Goal: Task Accomplishment & Management: Manage account settings

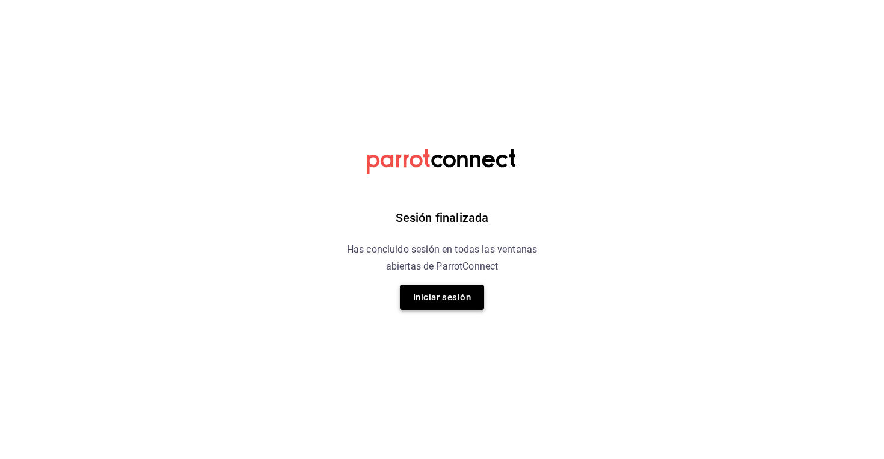
click at [450, 304] on button "Iniciar sesión" at bounding box center [442, 296] width 84 height 25
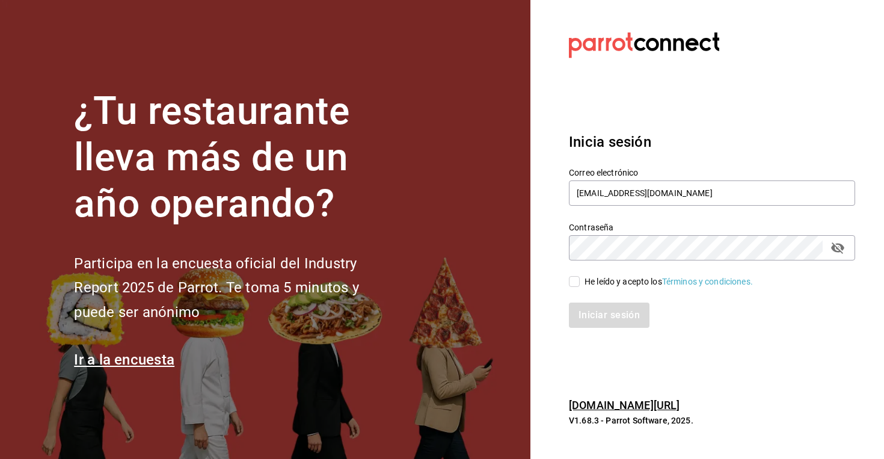
click at [573, 282] on input "He leído y acepto los Términos y condiciones." at bounding box center [574, 281] width 11 height 11
checkbox input "true"
click at [597, 316] on button "Iniciar sesión" at bounding box center [610, 314] width 82 height 25
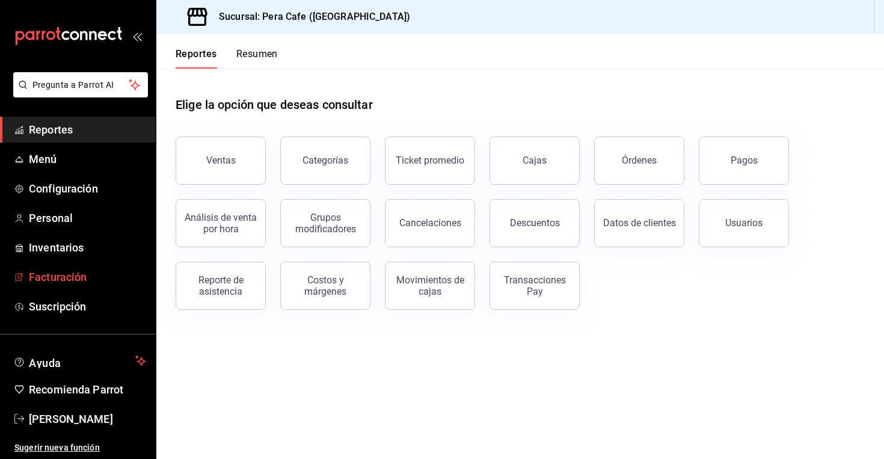
click at [91, 266] on link "Facturación" at bounding box center [78, 277] width 156 height 26
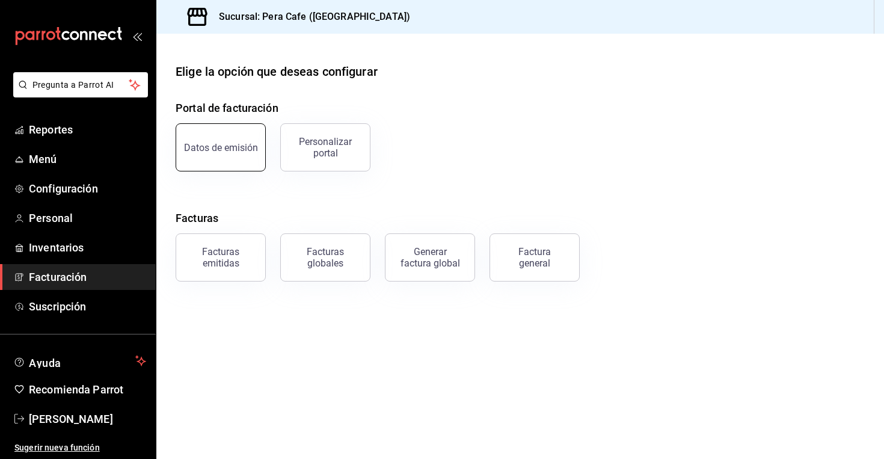
click at [220, 156] on button "Datos de emisión" at bounding box center [221, 147] width 90 height 48
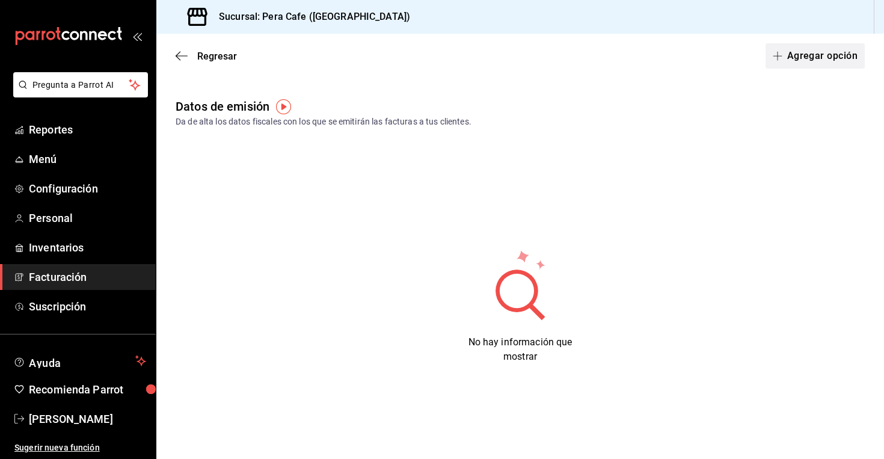
click at [796, 61] on button "Agregar opción" at bounding box center [814, 55] width 99 height 25
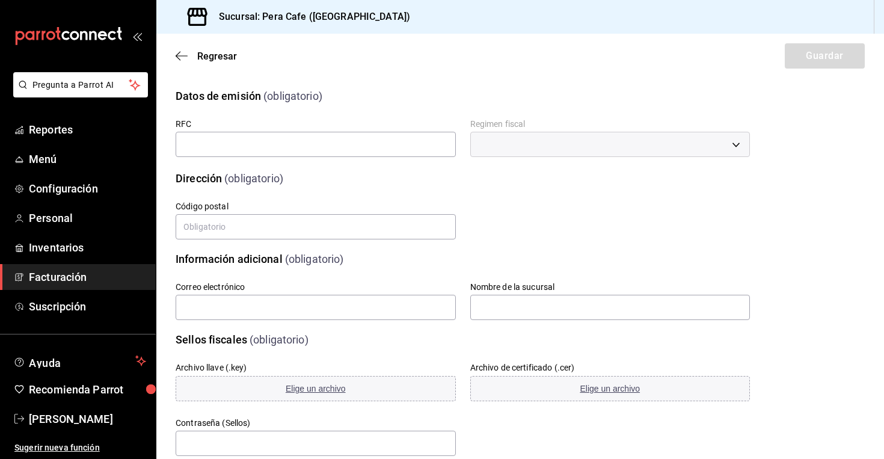
scroll to position [4, 0]
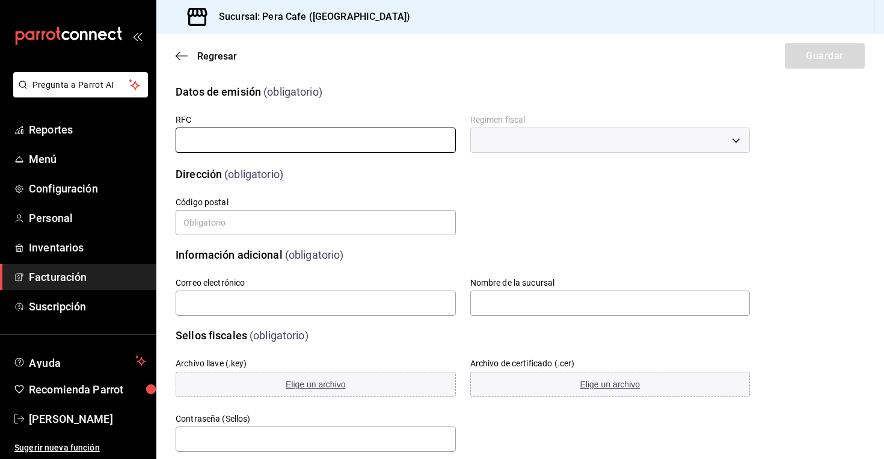
click at [248, 144] on input "text" at bounding box center [316, 139] width 280 height 25
type input "CAR110829I24"
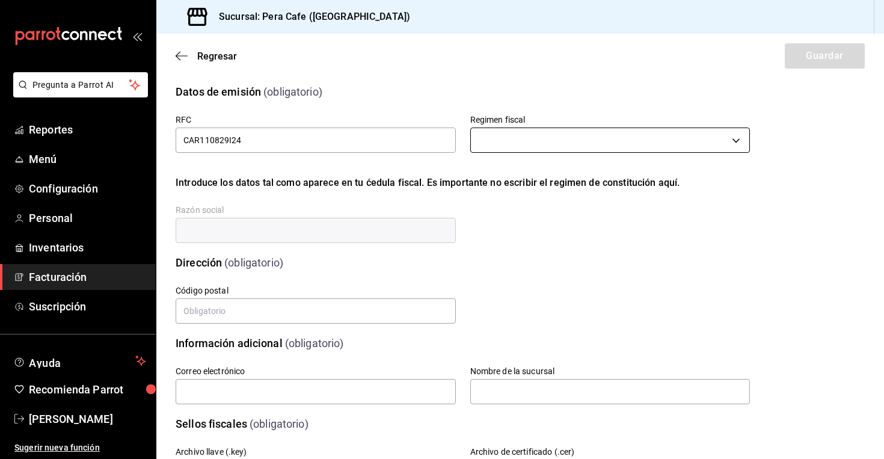
click at [491, 137] on body "Pregunta a Parrot AI Reportes Menú Configuración Personal Inventarios Facturaci…" at bounding box center [442, 229] width 884 height 459
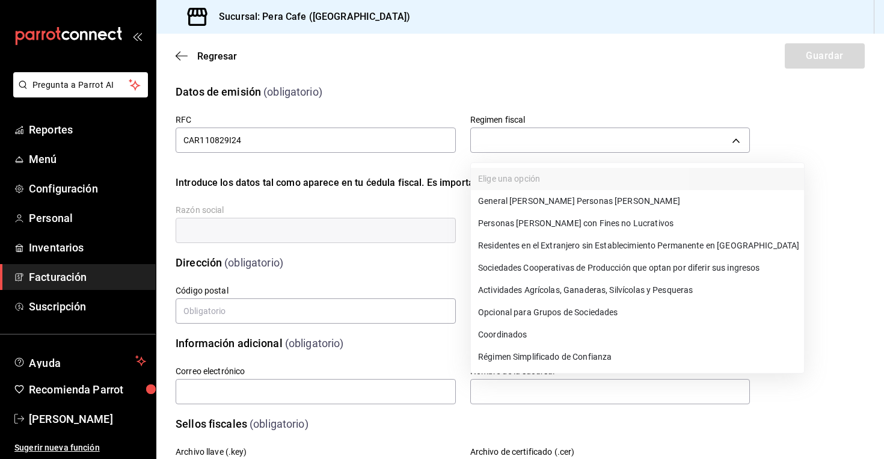
click at [507, 200] on li "General de Ley Personas Morales" at bounding box center [637, 201] width 333 height 22
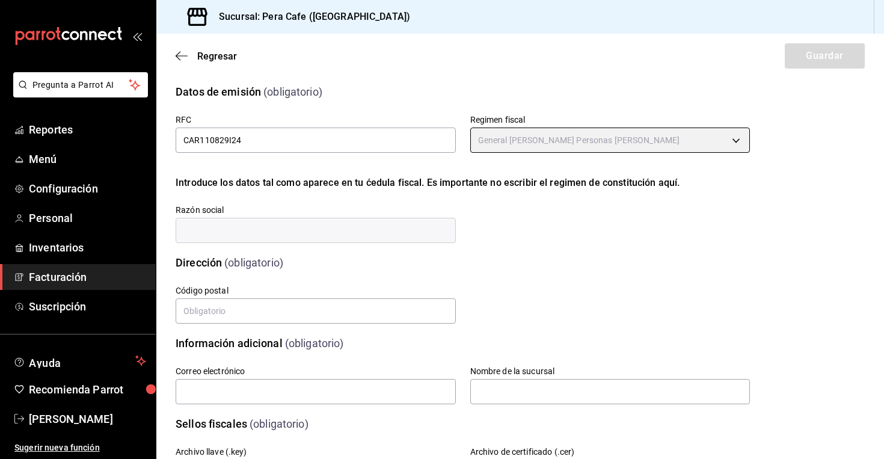
type input "601"
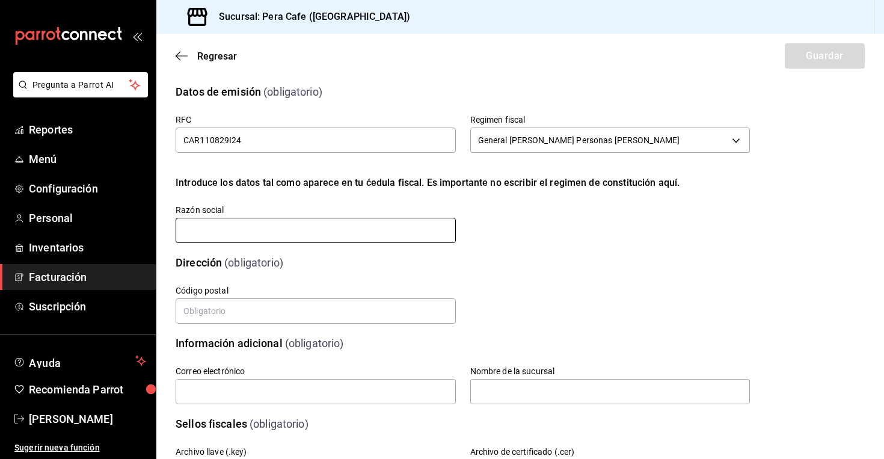
click at [262, 235] on input "text" at bounding box center [316, 230] width 280 height 25
type input "COMPAÑIA CARVERA"
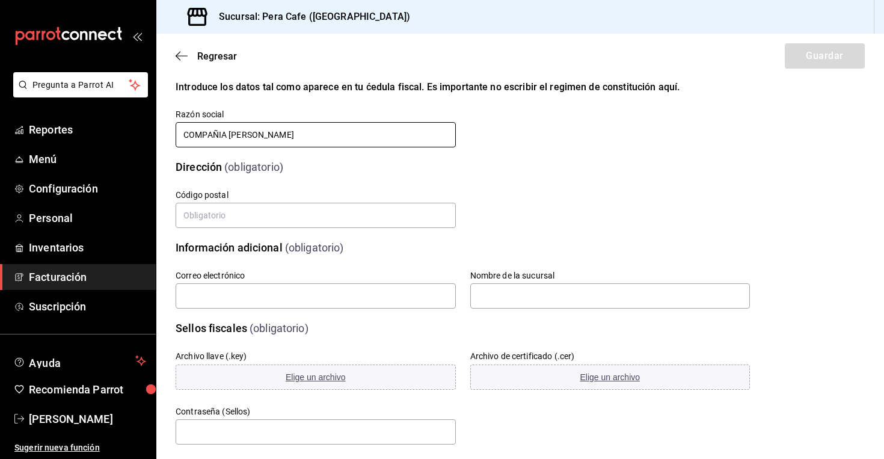
scroll to position [100, 0]
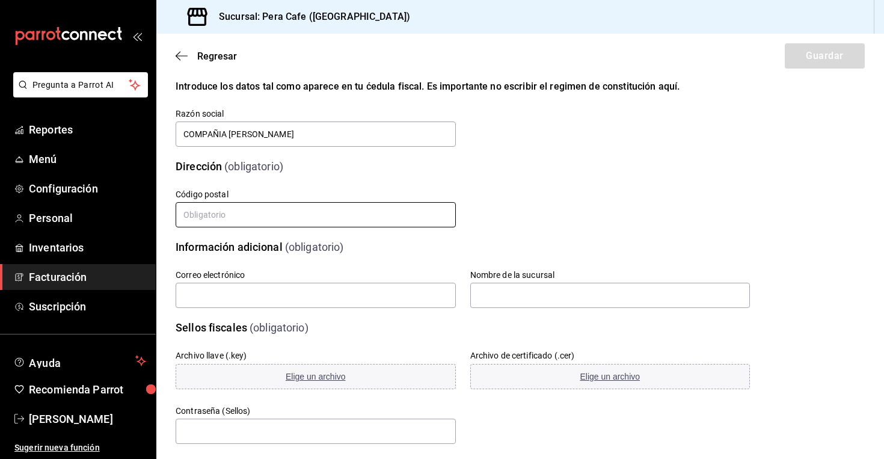
click at [276, 219] on input "text" at bounding box center [316, 214] width 280 height 25
click at [291, 221] on input "text" at bounding box center [316, 214] width 280 height 25
type input "01020"
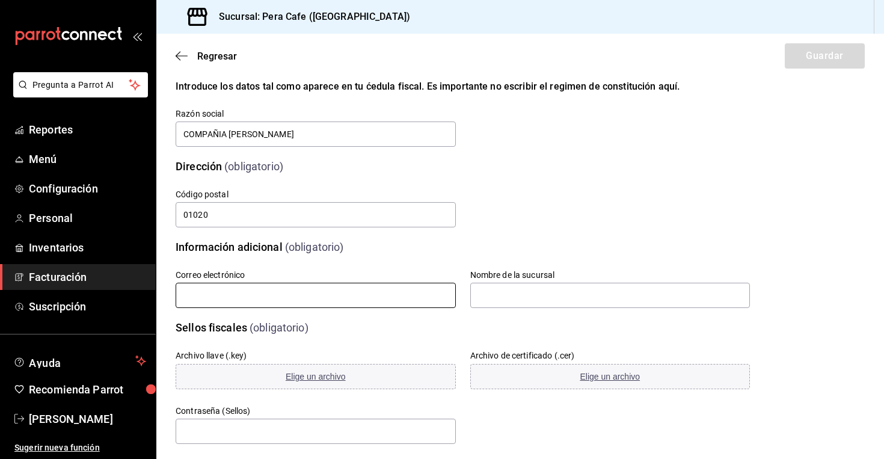
click at [238, 292] on input "text" at bounding box center [316, 295] width 280 height 25
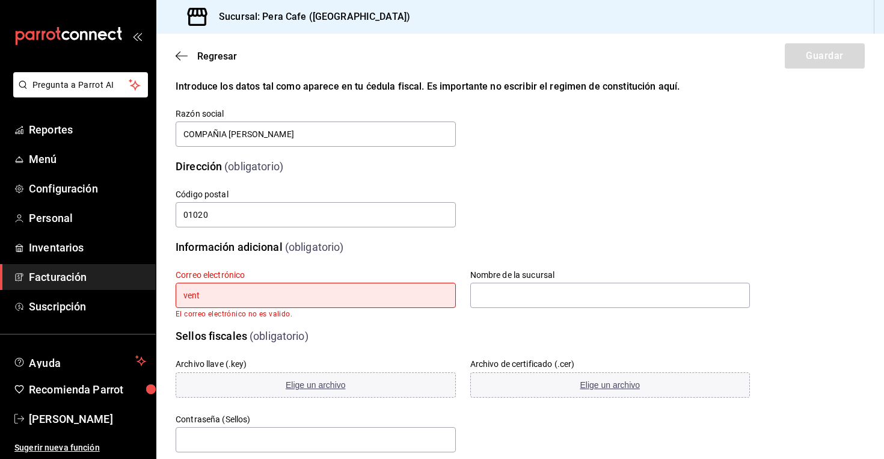
type input "[EMAIL_ADDRESS][DOMAIN_NAME]"
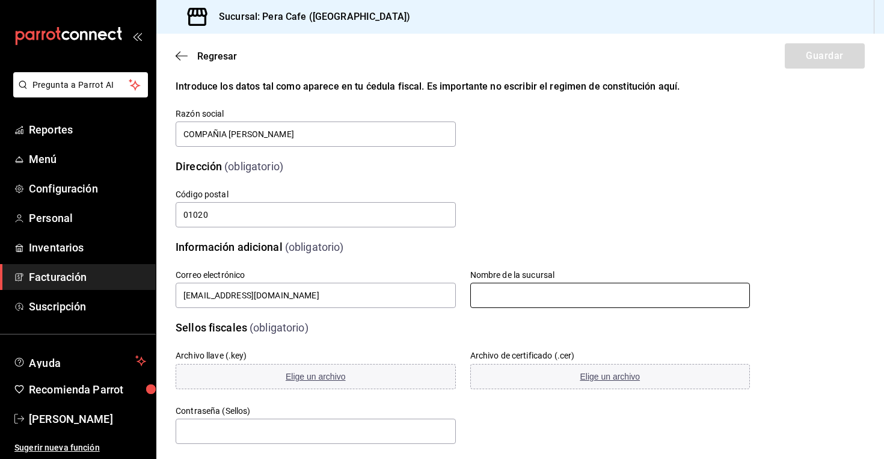
click at [517, 286] on input "text" at bounding box center [610, 295] width 280 height 25
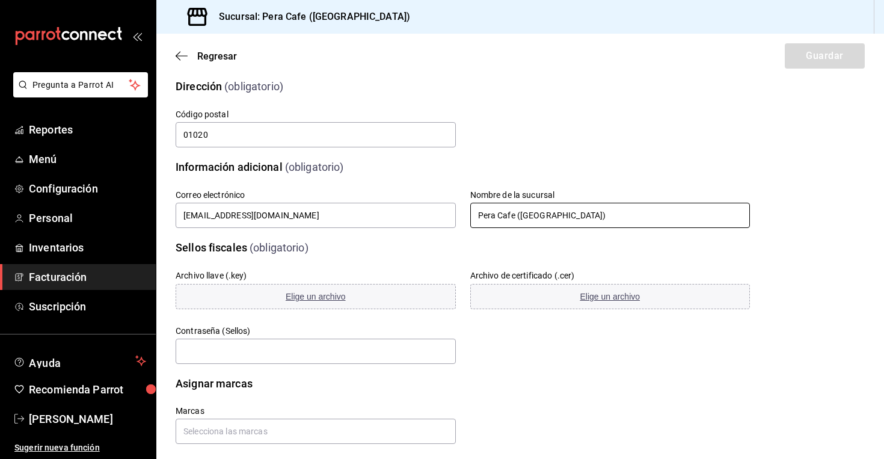
scroll to position [194, 0]
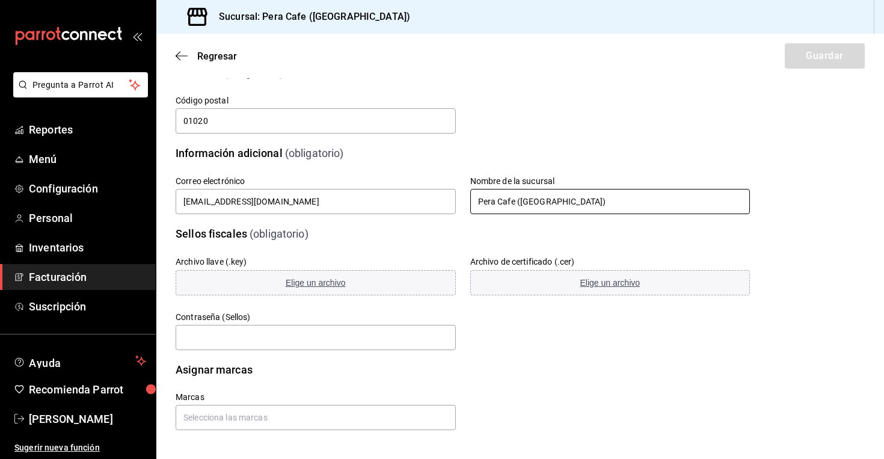
type input "Pera Cafe (Jalapa)"
click at [322, 282] on span "Elige un archivo" at bounding box center [316, 283] width 60 height 10
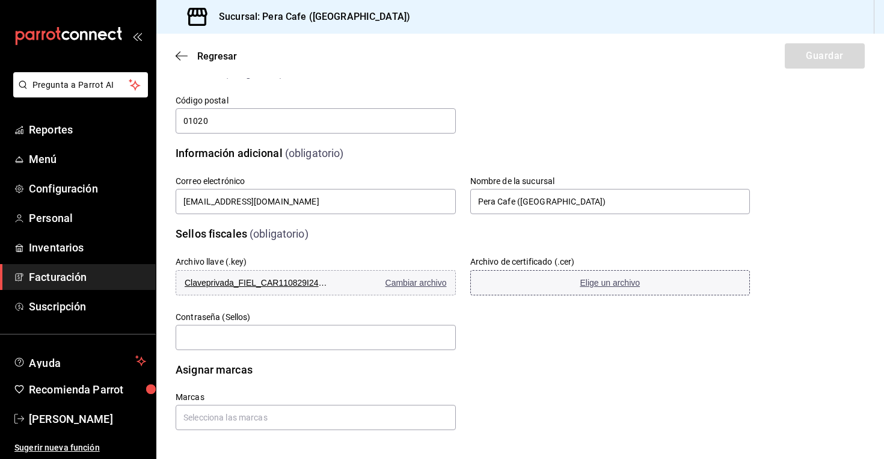
click at [602, 283] on span "Elige un archivo" at bounding box center [610, 283] width 60 height 10
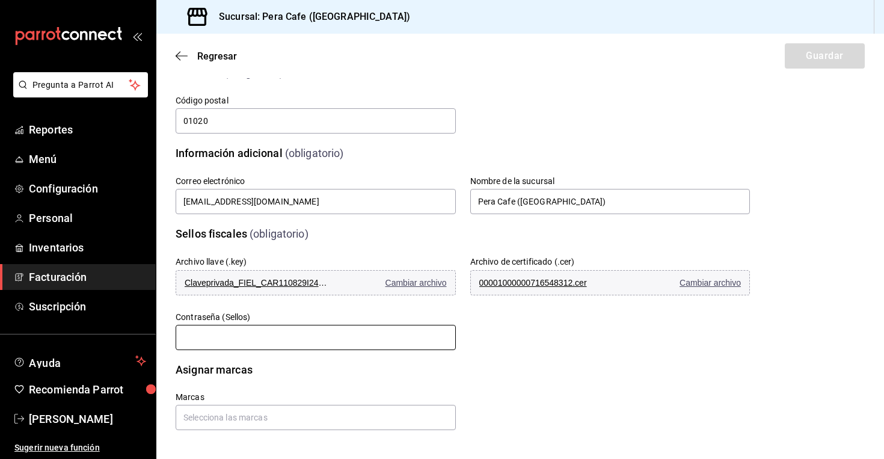
click at [280, 336] on input "text" at bounding box center [316, 337] width 280 height 25
paste input "Homero63"
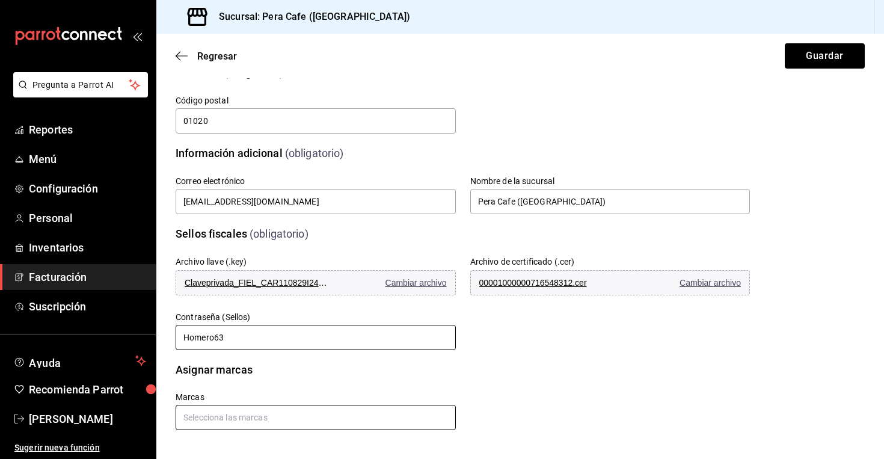
type input "Homero63"
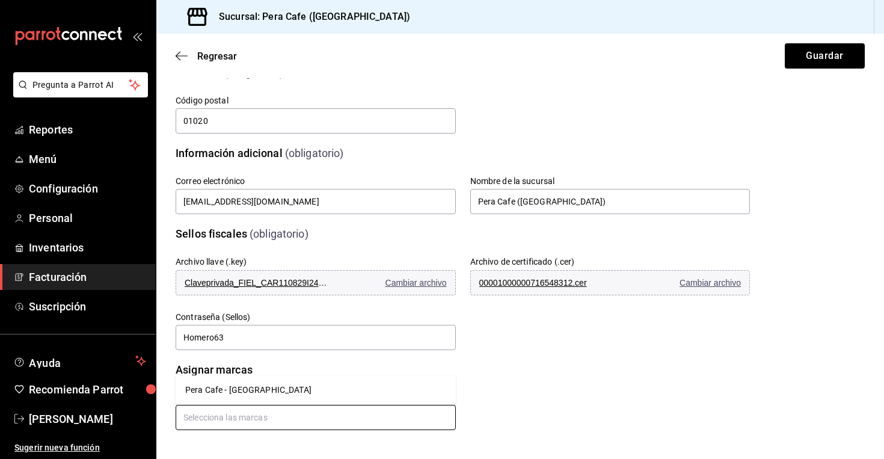
click at [290, 415] on input "text" at bounding box center [316, 417] width 280 height 25
click at [238, 385] on li "Pera Cafe - Jalapa" at bounding box center [316, 390] width 280 height 20
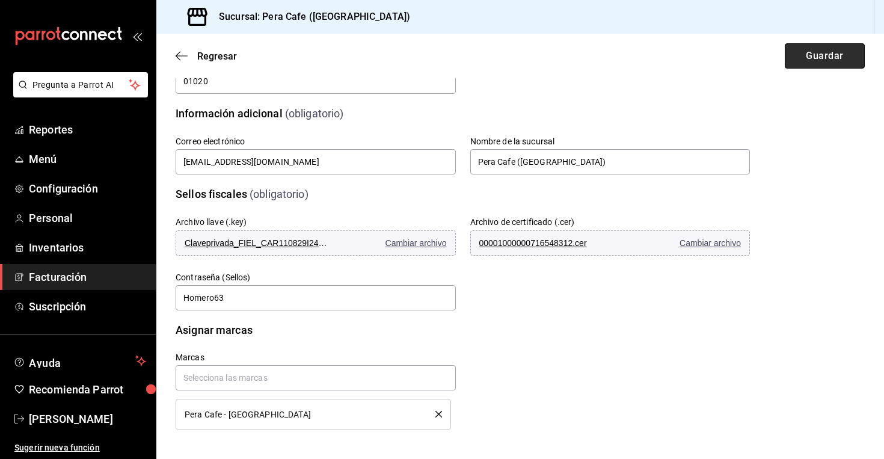
click at [837, 60] on button "Guardar" at bounding box center [825, 55] width 80 height 25
click at [817, 64] on button "Reintentar" at bounding box center [825, 55] width 80 height 25
click at [836, 49] on button "Reintentar" at bounding box center [825, 55] width 80 height 25
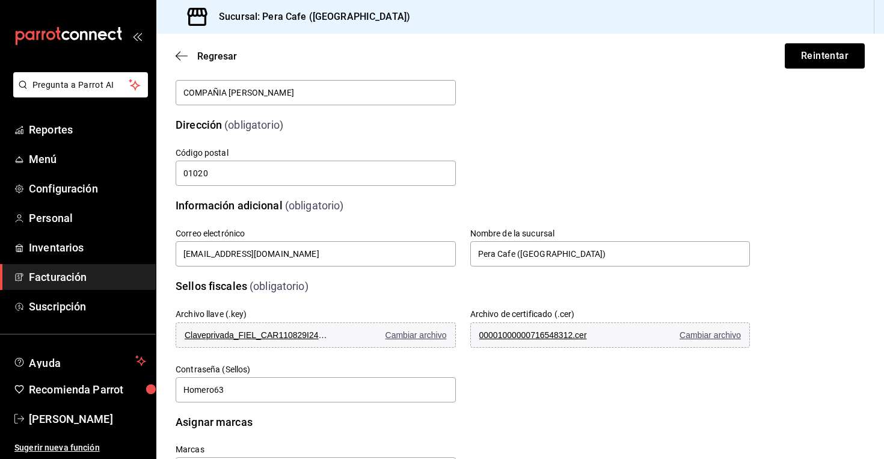
scroll to position [139, 0]
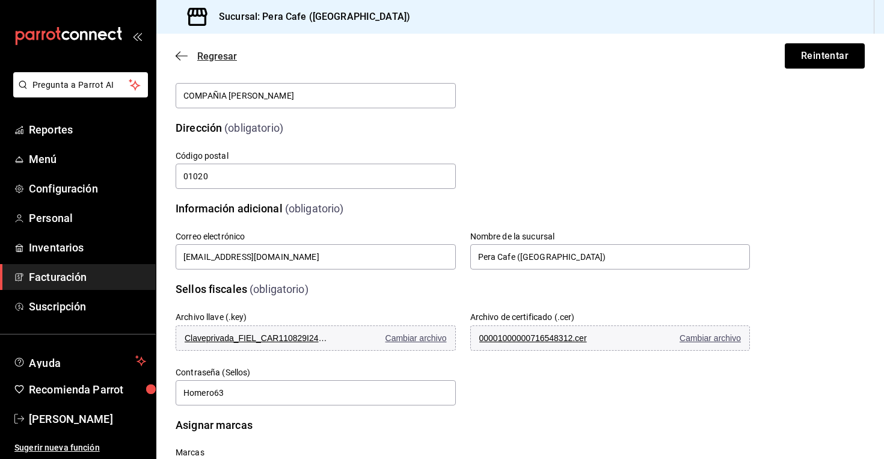
click at [204, 51] on span "Regresar" at bounding box center [217, 56] width 40 height 11
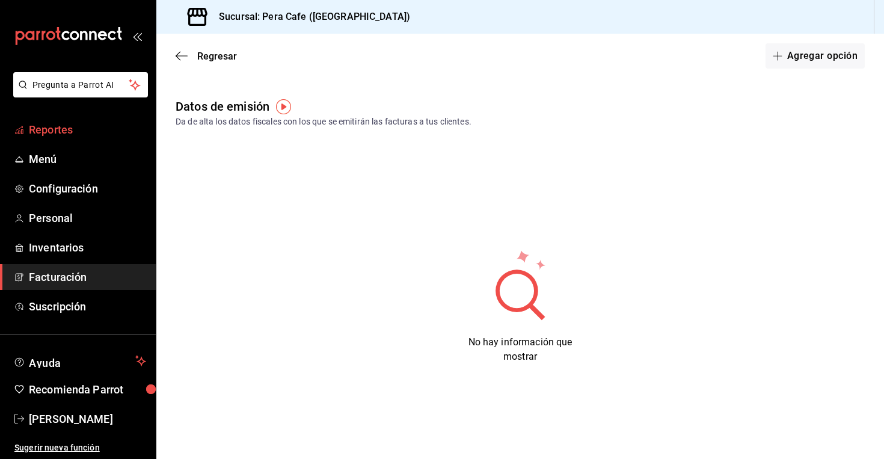
click at [91, 125] on span "Reportes" at bounding box center [87, 129] width 117 height 16
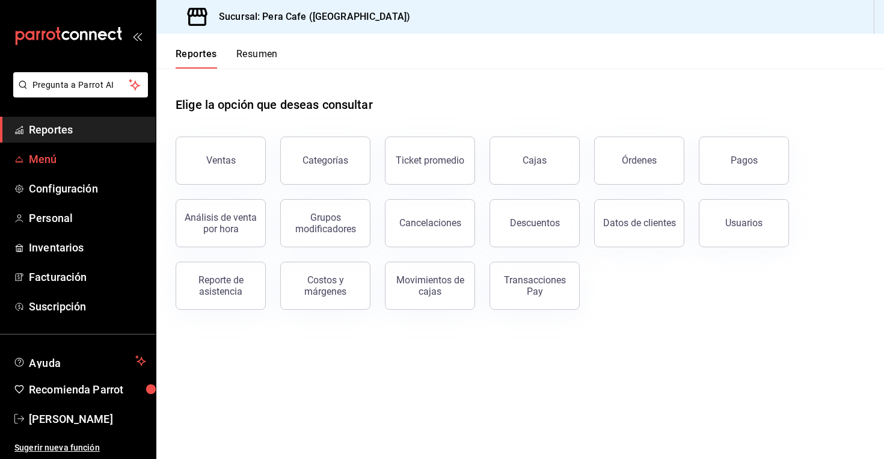
click at [56, 156] on span "Menú" at bounding box center [87, 159] width 117 height 16
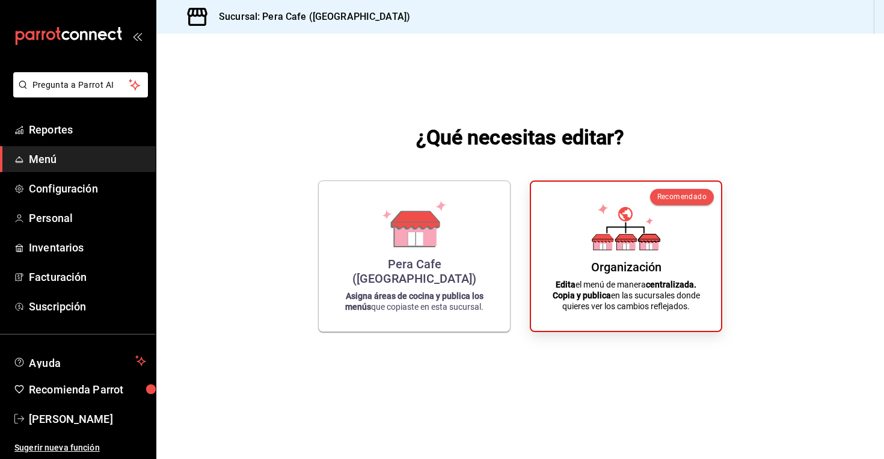
click at [633, 286] on p "Edita el menú de manera centralizada. Copia y publica en las sucursales donde q…" at bounding box center [625, 295] width 161 height 32
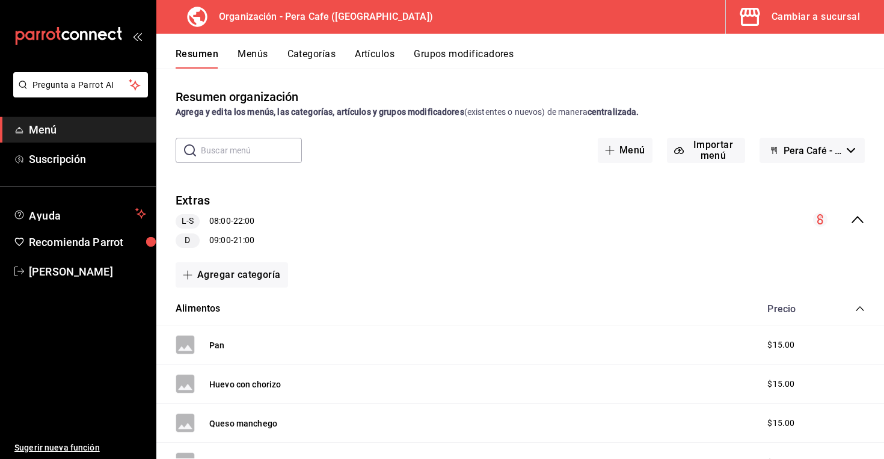
click at [862, 307] on icon "collapse-category-row" at bounding box center [860, 309] width 10 height 10
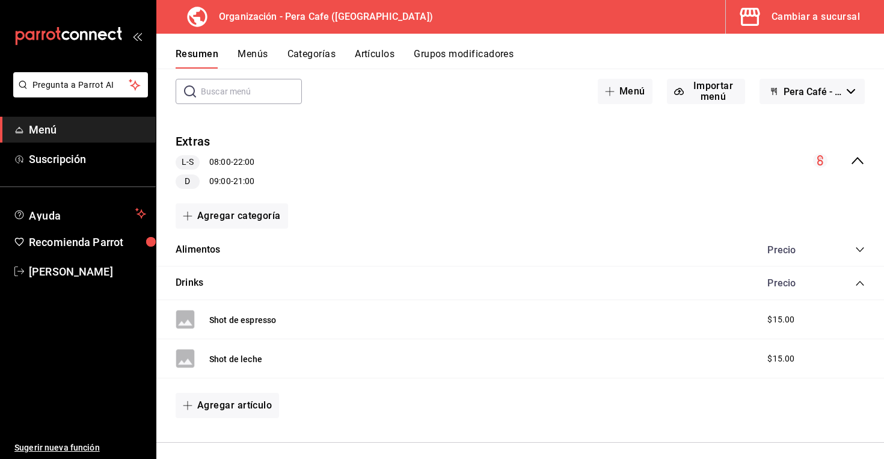
scroll to position [60, 0]
click at [862, 282] on icon "collapse-category-row" at bounding box center [860, 283] width 10 height 10
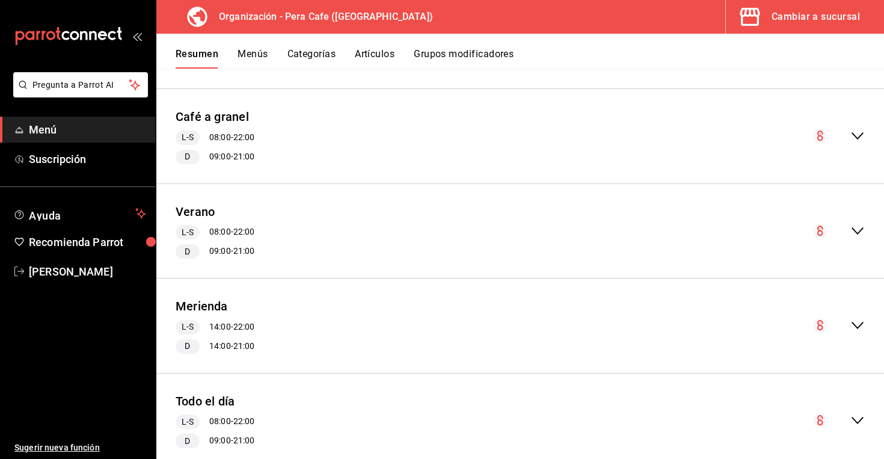
scroll to position [375, 0]
click at [355, 132] on div "Café a granel L-S 08:00 - 22:00 D 09:00 - 21:00" at bounding box center [520, 136] width 728 height 75
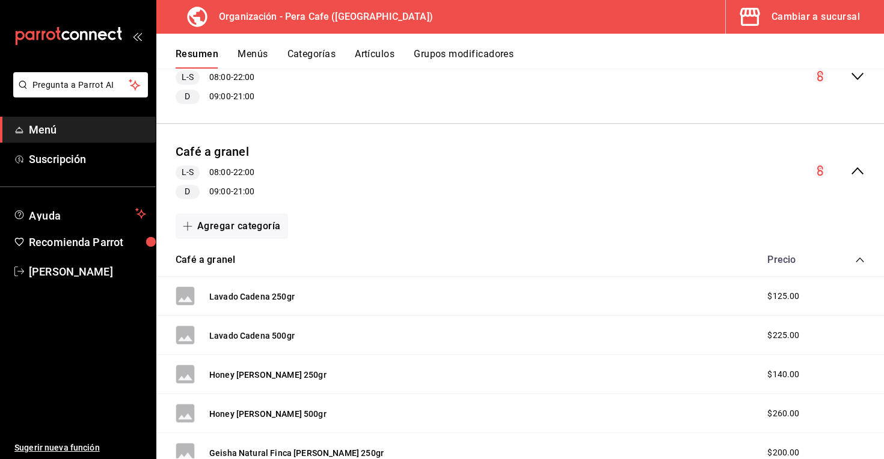
scroll to position [337, 0]
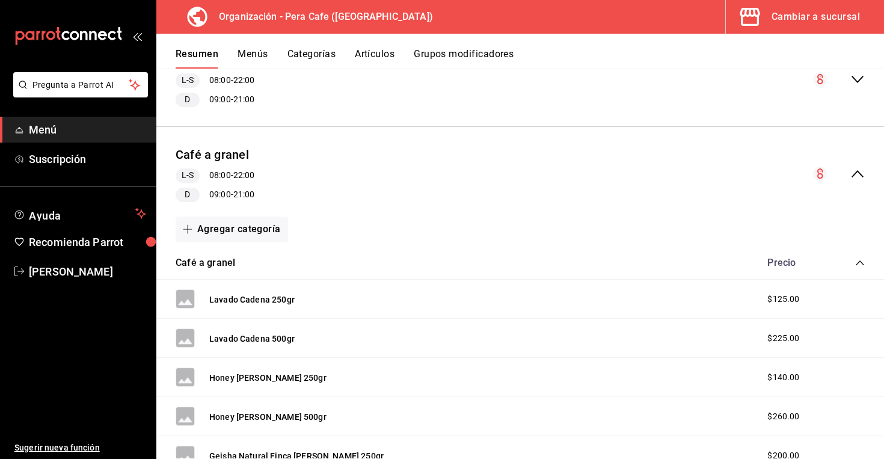
click at [857, 260] on icon "collapse-category-row" at bounding box center [860, 263] width 10 height 10
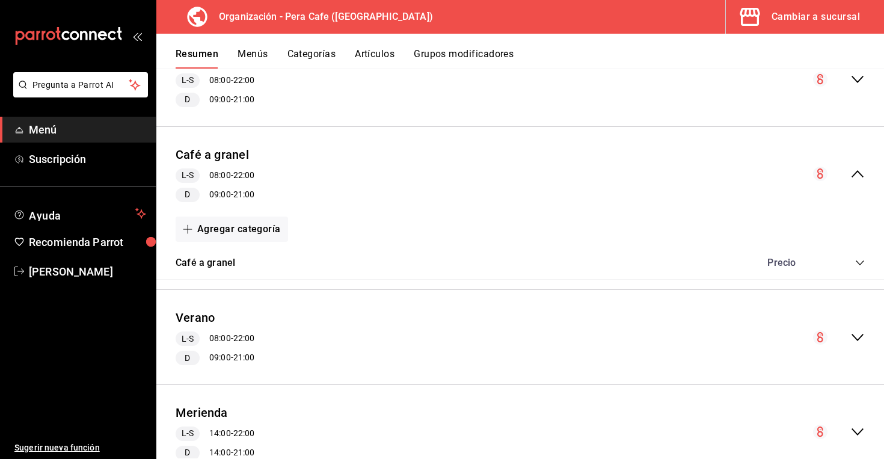
click at [820, 170] on circle "collapse-menu-row" at bounding box center [820, 174] width 14 height 14
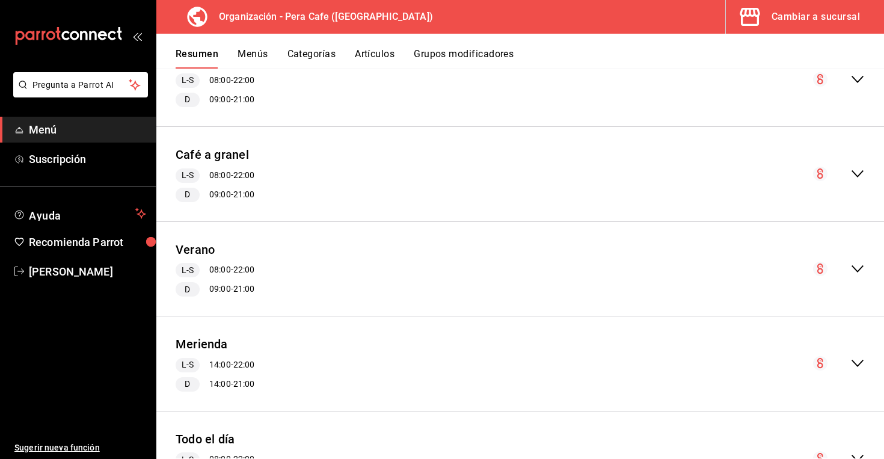
click at [820, 170] on circle "collapse-menu-row" at bounding box center [820, 174] width 14 height 14
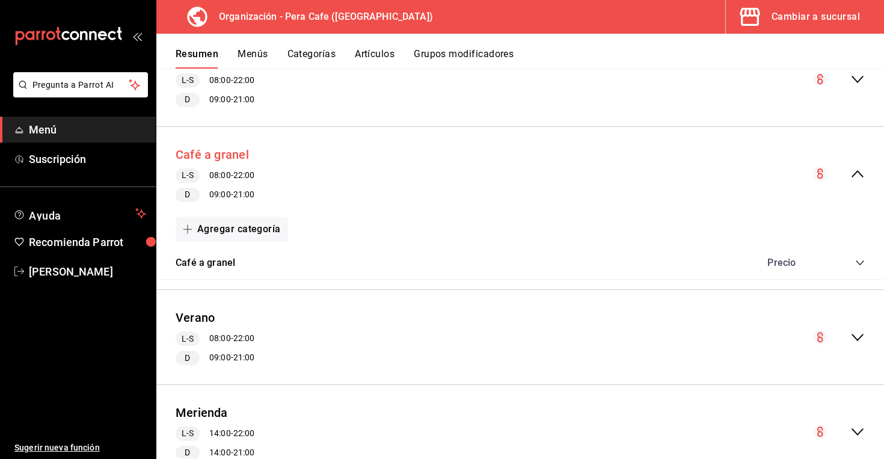
click at [235, 160] on button "Café a granel" at bounding box center [212, 154] width 73 height 17
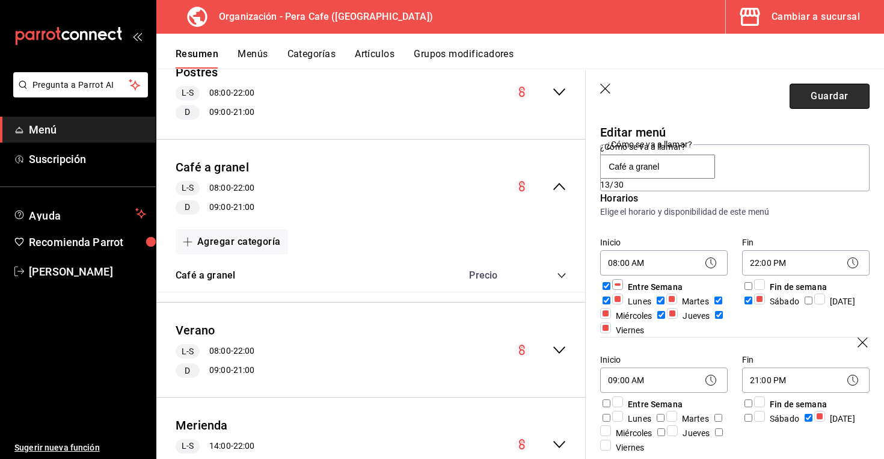
click at [815, 100] on button "Guardar" at bounding box center [830, 96] width 80 height 25
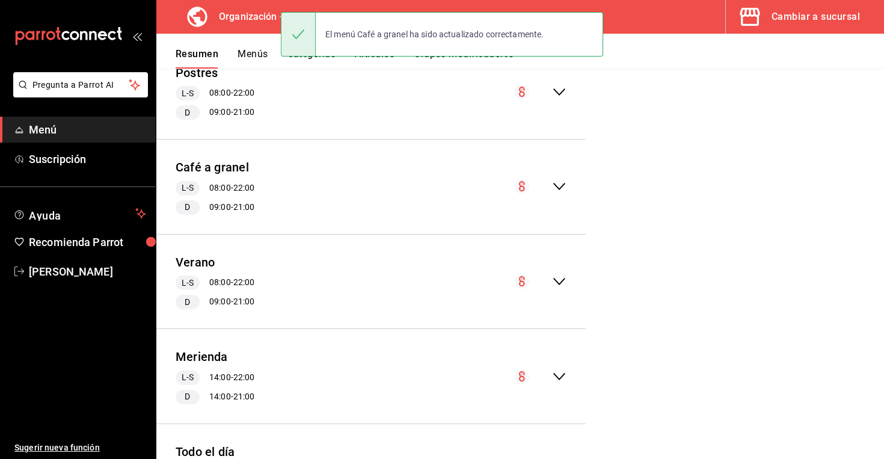
scroll to position [797, 0]
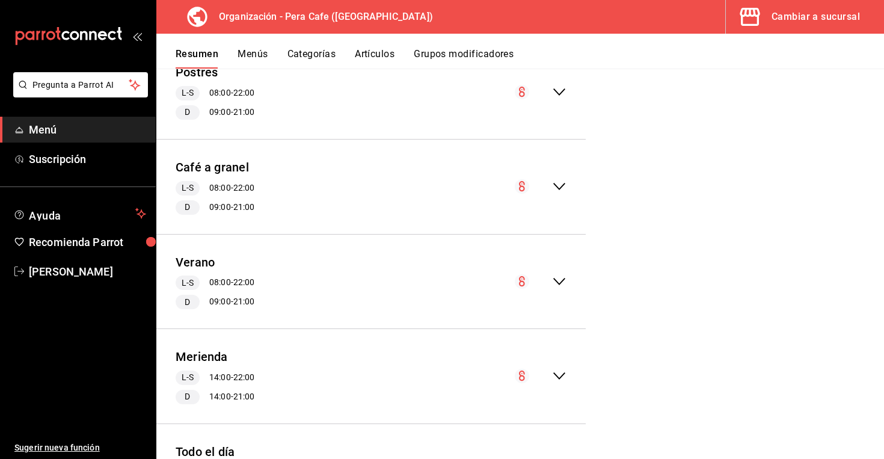
click at [263, 50] on button "Menús" at bounding box center [253, 58] width 30 height 20
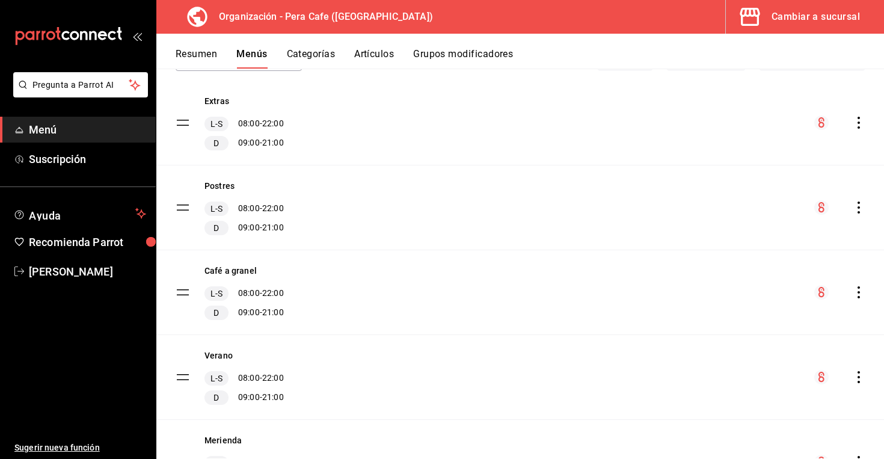
scroll to position [93, 0]
click at [858, 295] on icon "actions" at bounding box center [858, 291] width 2 height 12
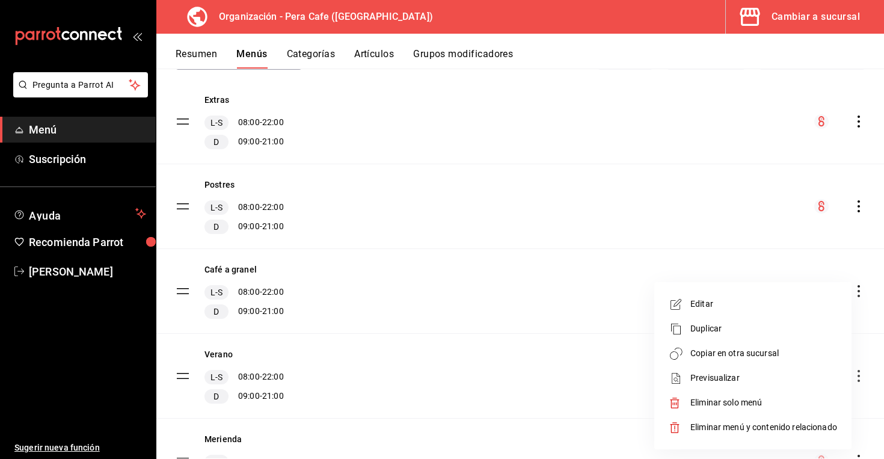
click at [774, 352] on span "Copiar en otra sucursal" at bounding box center [763, 353] width 147 height 13
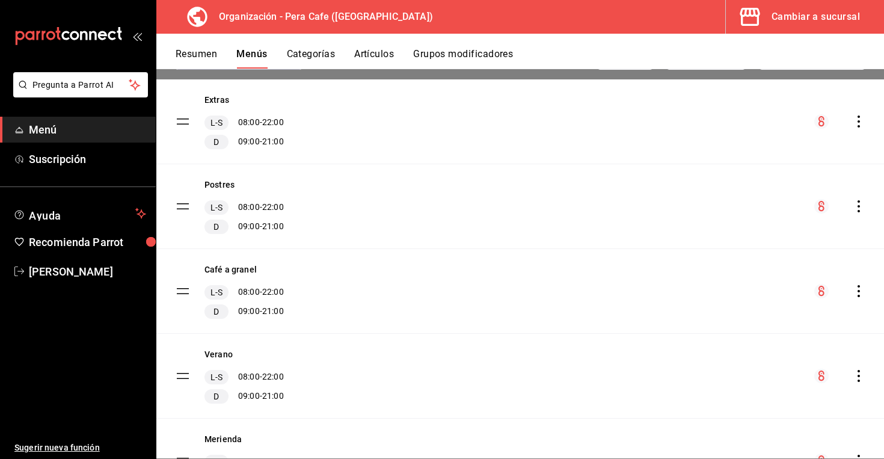
checkbox input "true"
